Goal: Task Accomplishment & Management: Use online tool/utility

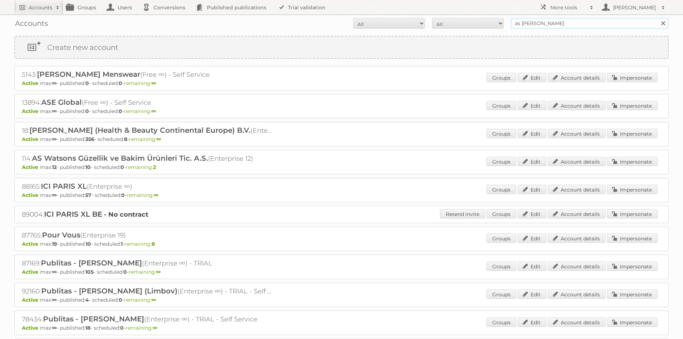
click at [516, 23] on input "as [PERSON_NAME]" at bounding box center [590, 23] width 158 height 11
type input "E5"
click at [658, 18] on input "Search" at bounding box center [663, 23] width 11 height 11
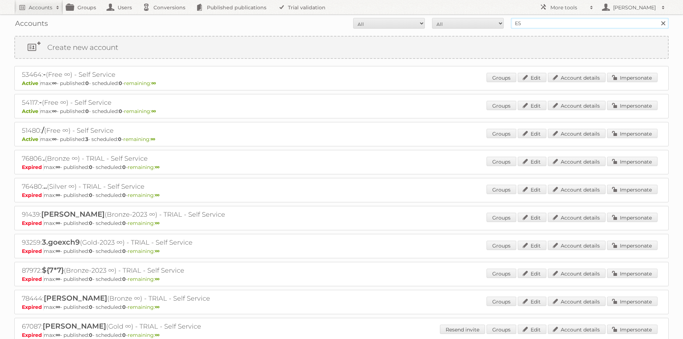
click at [527, 25] on input "E5" at bounding box center [590, 23] width 158 height 11
type input "E5 mode"
click at [658, 18] on input "Search" at bounding box center [663, 23] width 11 height 11
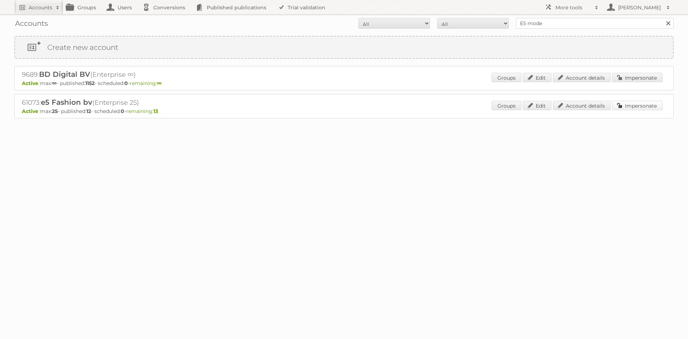
click at [630, 106] on link "Impersonate" at bounding box center [637, 105] width 51 height 9
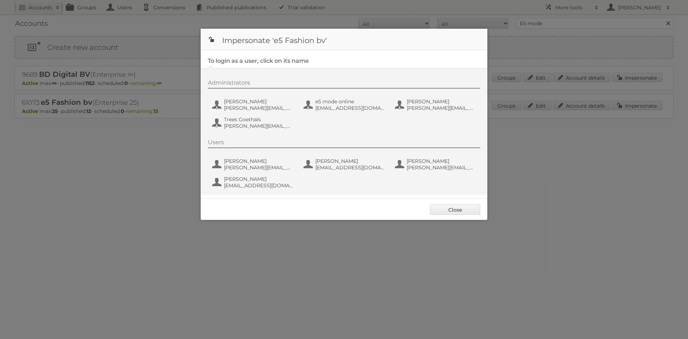
click at [255, 112] on div "Administrators Amber Roggeman a.roggeman@e5.be e5 mode online online@e5mode.be …" at bounding box center [348, 105] width 280 height 52
click at [255, 107] on span "a.roggeman@e5.be" at bounding box center [259, 108] width 70 height 6
